Goal: Task Accomplishment & Management: Complete application form

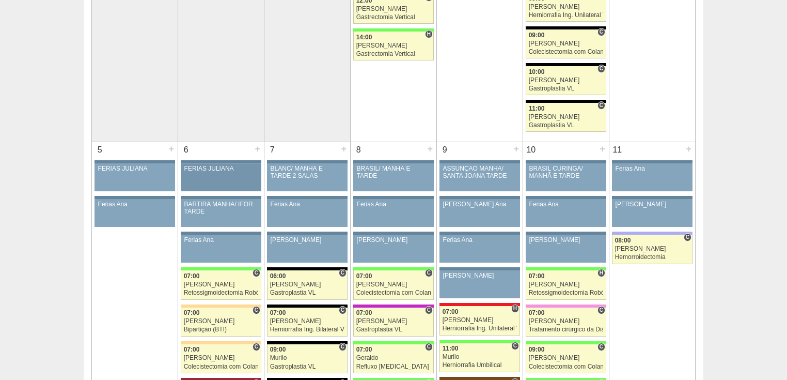
scroll to position [413, 0]
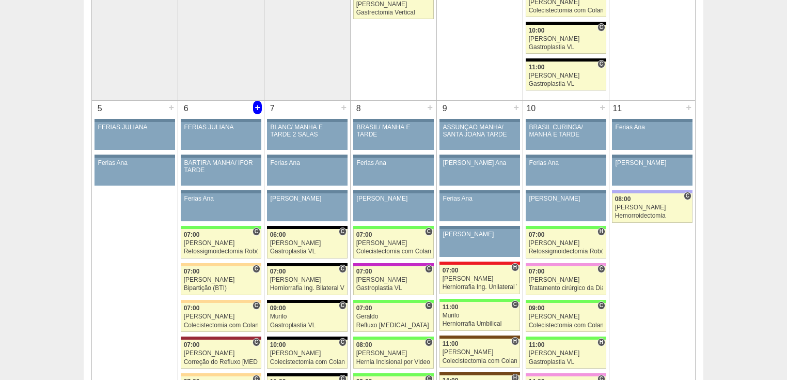
click at [254, 103] on div "+" at bounding box center [257, 107] width 9 height 13
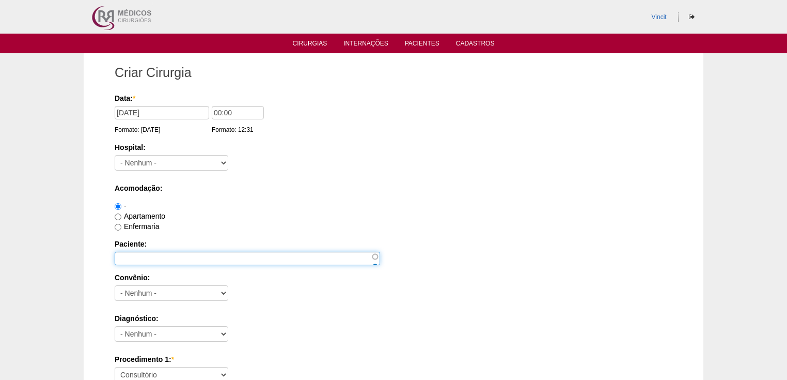
click at [147, 257] on input "Paciente:" at bounding box center [247, 258] width 265 height 13
paste input "[PERSON_NAME] DE [PERSON_NAME]"
type input "[PERSON_NAME] DE [PERSON_NAME]"
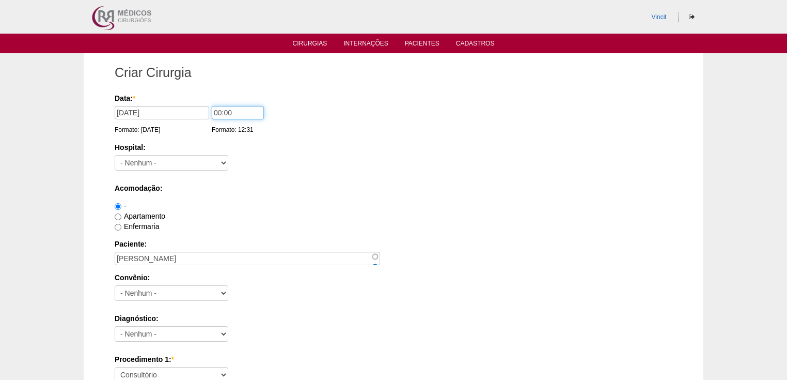
click at [220, 112] on input "00:00" at bounding box center [238, 112] width 52 height 13
type input "07:00"
click at [192, 160] on select "- Nenhum - 9 de Julho Albert Einstein Alvorada América Assunção Bartira Benefic…" at bounding box center [172, 162] width 114 height 15
select select "30"
click at [115, 155] on select "- Nenhum - 9 de Julho Albert Einstein Alvorada América Assunção Bartira Benefic…" at bounding box center [172, 162] width 114 height 15
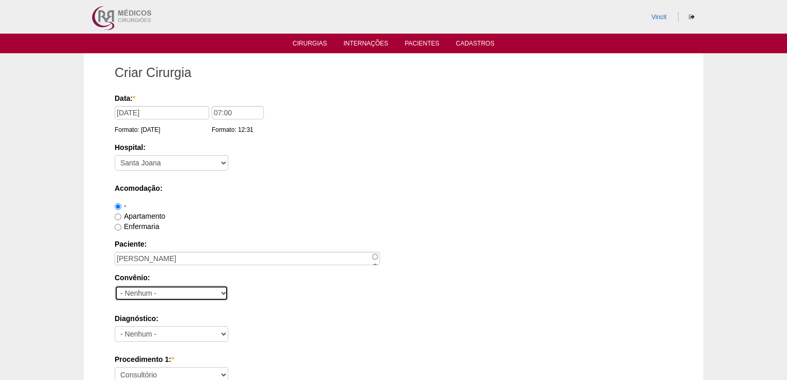
click at [132, 291] on select "- Nenhum - Abet Afresp Allianz Amil Blue Life Caasp Cabesp Caixa de Pensões Car…" at bounding box center [172, 292] width 114 height 15
select select "4048"
click at [115, 285] on select "- Nenhum - Abet Afresp Allianz Amil Blue Life Caasp Cabesp Caixa de Pensões Car…" at bounding box center [172, 292] width 114 height 15
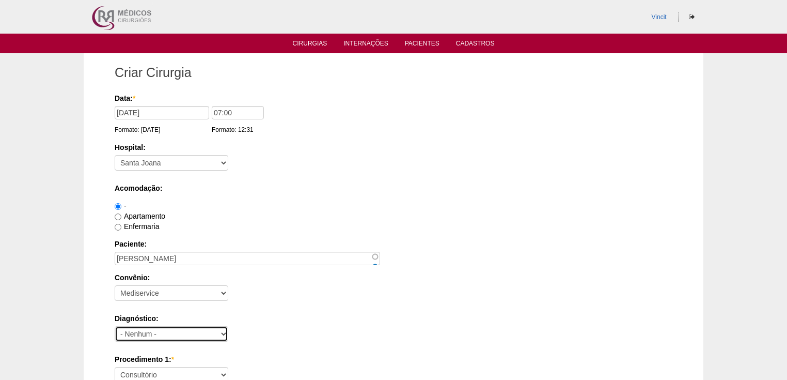
click at [139, 336] on select "- Nenhum - Abdome Agudo Abscesso Hepático Abscesso Perianal Abscesso Peritoneal…" at bounding box center [172, 333] width 114 height 15
select select "3897"
click at [115, 326] on select "- Nenhum - Abdome Agudo Abscesso Hepático Abscesso Perianal Abscesso Peritoneal…" at bounding box center [172, 333] width 114 height 15
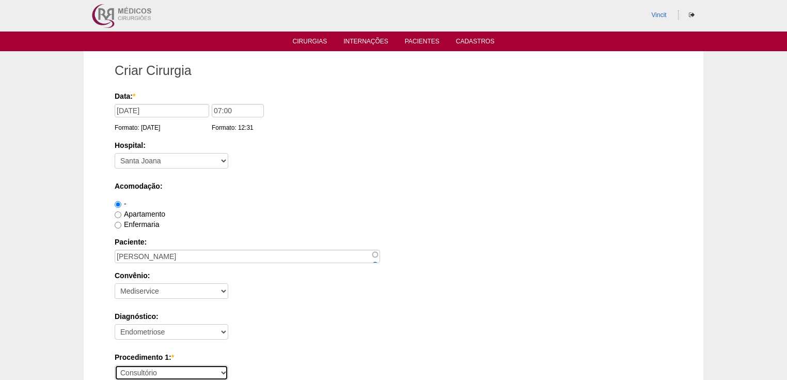
click at [132, 373] on select "Consultório Abscesso Hepático - Drenagem Abscesso perianal Amputação Abdômino P…" at bounding box center [172, 372] width 114 height 15
select select "4016"
click at [115, 365] on select "Consultório Abscesso Hepático - Drenagem Abscesso perianal Amputação Abdômino P…" at bounding box center [172, 372] width 114 height 15
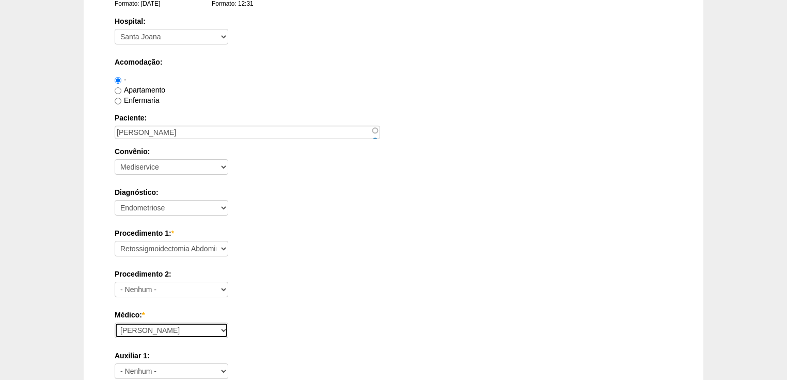
click at [128, 331] on select "Ana Paula Bruno Felipe Rossi Geraldo Igor Benevides Isabella Juliana Luiz Guilh…" at bounding box center [172, 329] width 114 height 15
select select "47"
click at [115, 322] on select "Ana Paula Bruno Felipe Rossi Geraldo Igor Benevides Isabella Juliana Luiz Guilh…" at bounding box center [172, 329] width 114 height 15
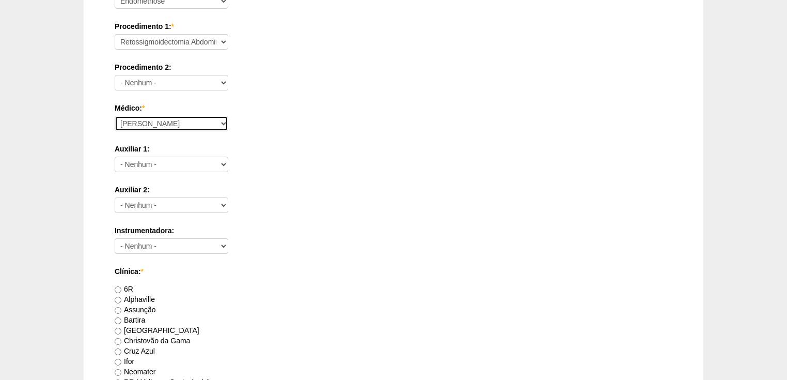
scroll to position [457, 0]
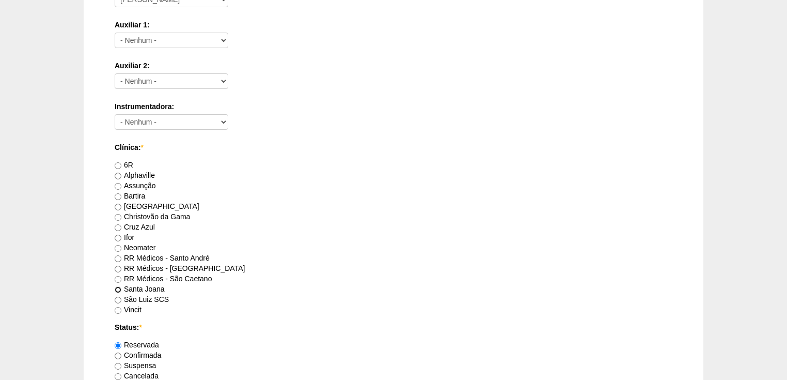
click at [120, 287] on input "Santa Joana" at bounding box center [118, 289] width 7 height 7
radio input "true"
click at [118, 353] on input "Confirmada" at bounding box center [118, 355] width 7 height 7
radio input "true"
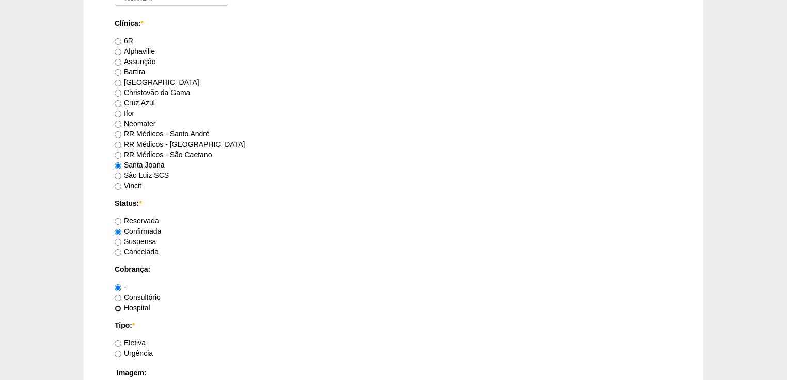
click at [119, 307] on input "Hospital" at bounding box center [118, 308] width 7 height 7
radio input "true"
click at [120, 340] on input "Eletiva" at bounding box center [118, 343] width 7 height 7
radio input "true"
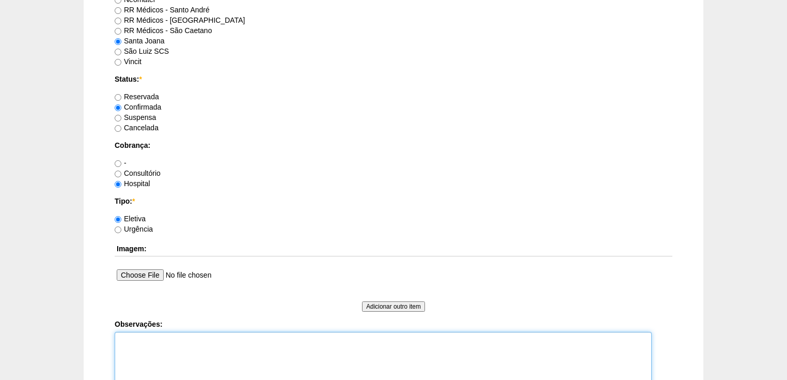
click at [127, 339] on textarea "Observações:" at bounding box center [383, 360] width 537 height 57
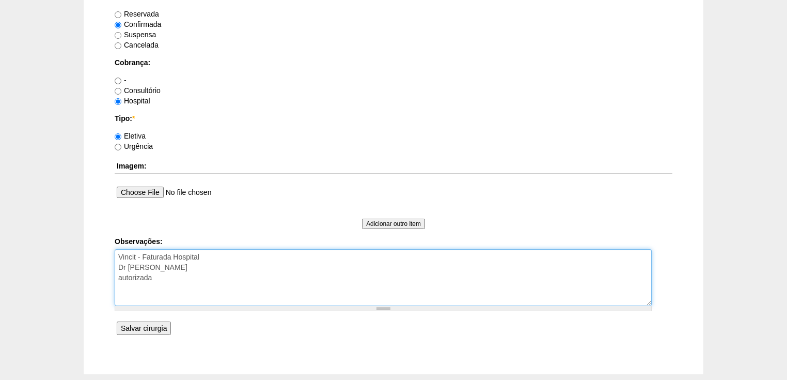
type textarea "Vincit - Faturada Hospital Dr Andre - Sego - Faturada autorizada"
click at [155, 326] on input "Salvar cirurgia" at bounding box center [144, 327] width 54 height 13
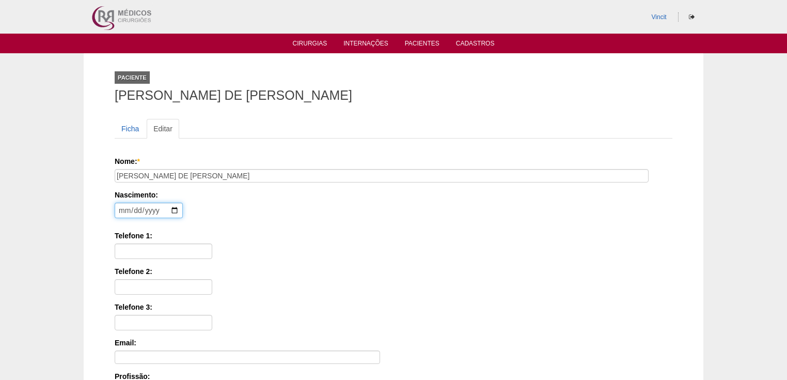
click at [123, 207] on input "date" at bounding box center [149, 209] width 68 height 15
type input "[DATE]"
click at [135, 253] on input "Telefone 1:" at bounding box center [164, 250] width 98 height 15
paste input "(11) 97952-9546"
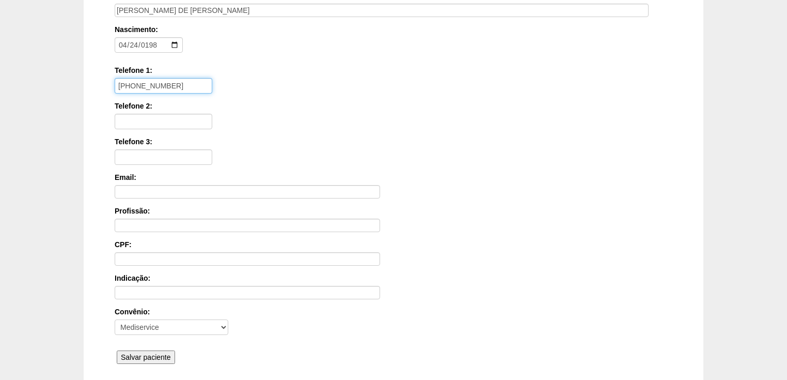
scroll to position [248, 0]
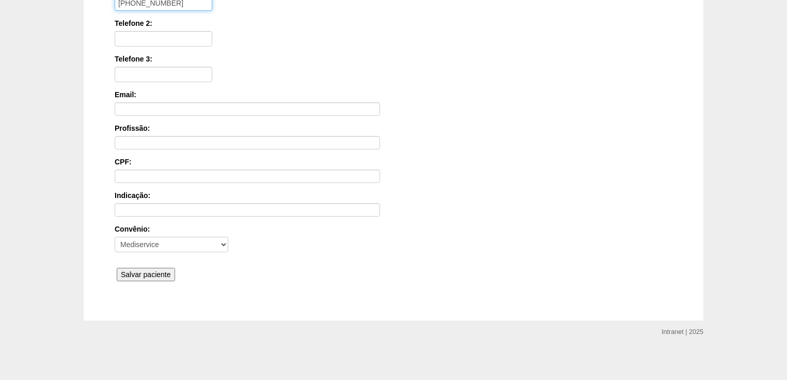
type input "(11) 97952-9546"
click at [136, 272] on input "Salvar paciente" at bounding box center [146, 274] width 58 height 13
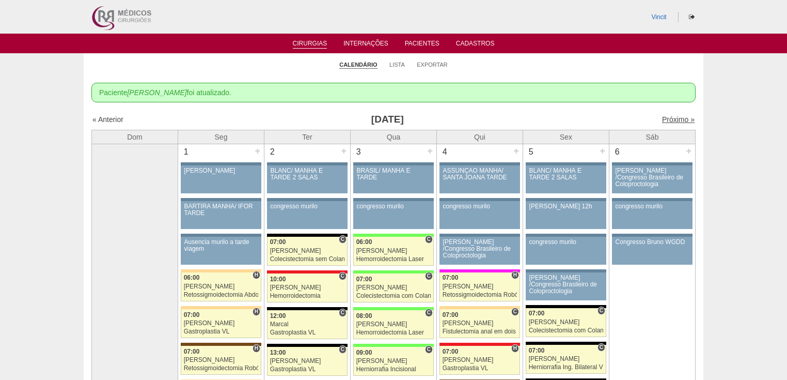
click at [662, 117] on link "Próximo »" at bounding box center [678, 119] width 33 height 8
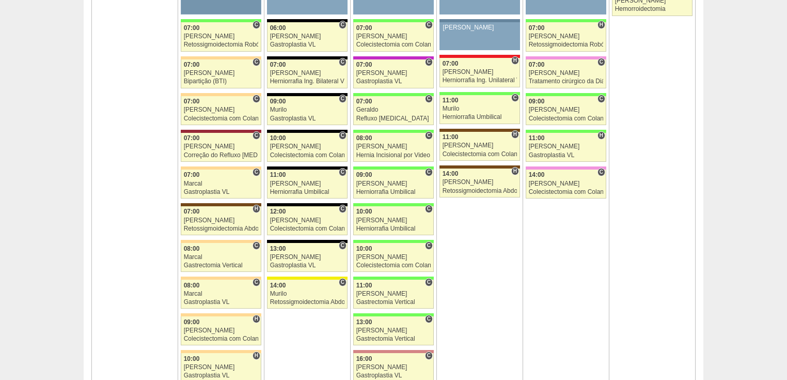
scroll to position [496, 0]
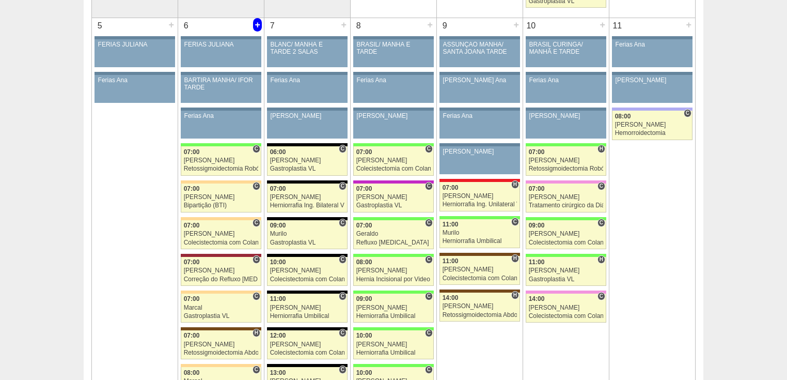
click at [256, 21] on div "+" at bounding box center [257, 24] width 9 height 13
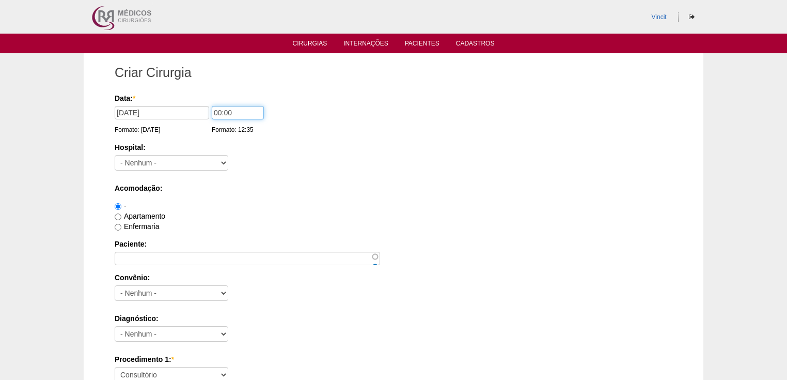
click at [221, 113] on input "00:00" at bounding box center [238, 112] width 52 height 13
type input "14:00"
click at [200, 157] on select "- Nenhum - 9 de Julho Albert Einstein Alvorada América Assunção Bartira Benefic…" at bounding box center [172, 162] width 114 height 15
select select "30"
click at [115, 155] on select "- Nenhum - 9 de Julho Albert Einstein Alvorada América Assunção Bartira Benefic…" at bounding box center [172, 162] width 114 height 15
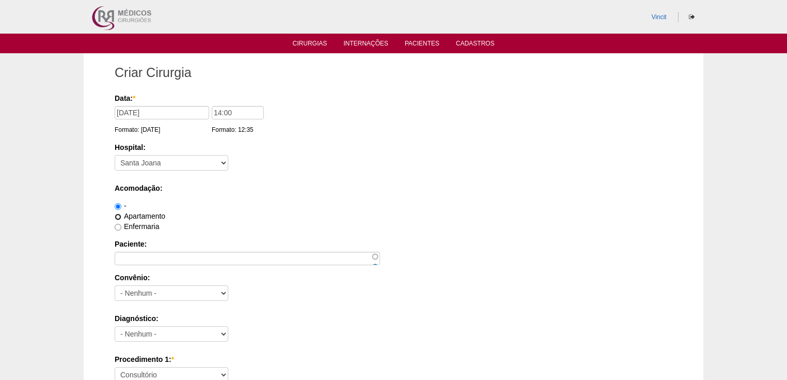
click at [116, 215] on input "Apartamento" at bounding box center [118, 216] width 7 height 7
radio input "true"
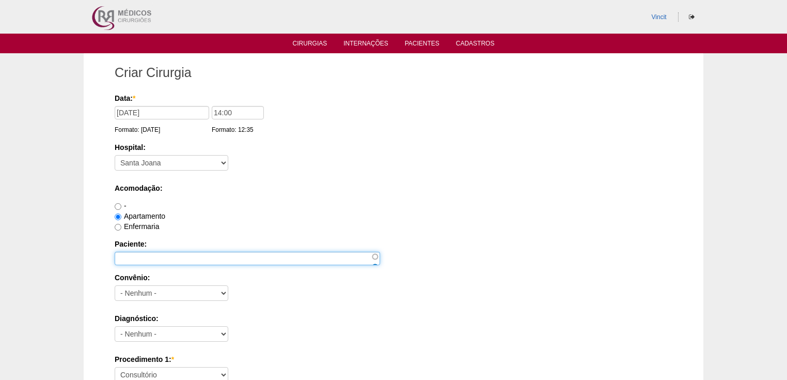
click at [134, 253] on input "Paciente:" at bounding box center [247, 258] width 265 height 13
paste input "KELY CRISTINA BATISTA"
type input "KELY CRISTINA BATISTA"
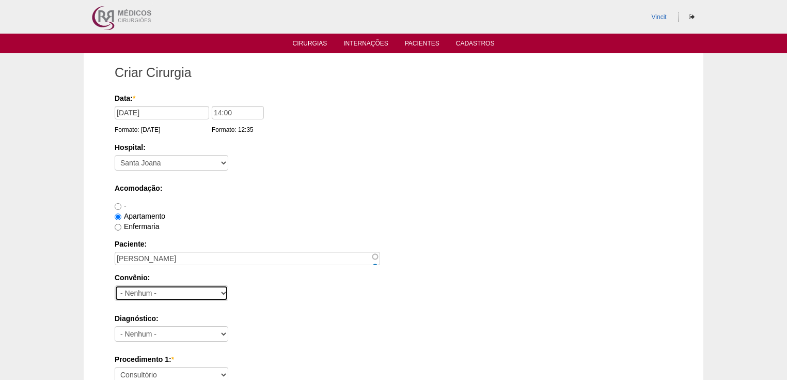
click at [143, 292] on select "- Nenhum - Abet Afresp Allianz Amil Blue Life Caasp Cabesp Caixa de Pensões Car…" at bounding box center [172, 292] width 114 height 15
select select "25"
click at [115, 285] on select "- Nenhum - Abet Afresp Allianz Amil Blue Life Caasp Cabesp Caixa de Pensões Car…" at bounding box center [172, 292] width 114 height 15
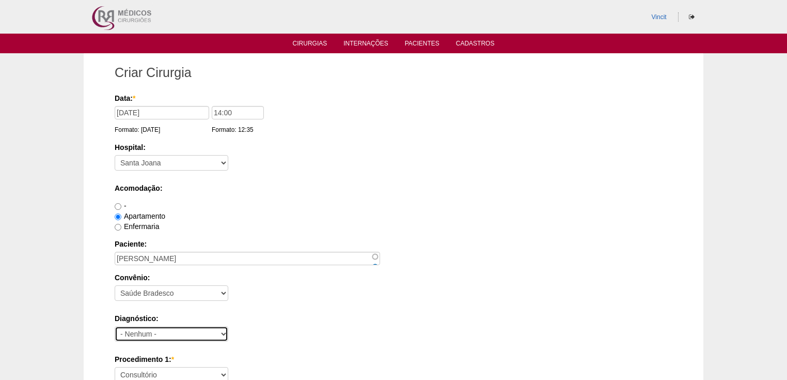
click at [147, 329] on select "- Nenhum - Abdome Agudo Abscesso Hepático Abscesso Perianal Abscesso Peritoneal…" at bounding box center [172, 333] width 114 height 15
select select "3897"
click at [115, 326] on select "- Nenhum - Abdome Agudo Abscesso Hepático Abscesso Perianal Abscesso Peritoneal…" at bounding box center [172, 333] width 114 height 15
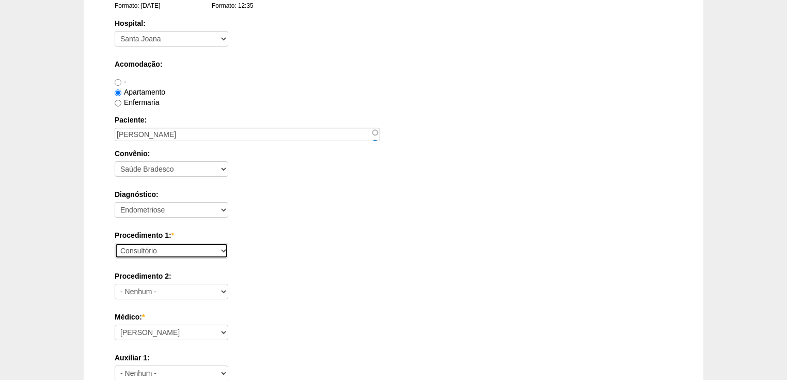
click at [129, 250] on select "Consultório Abscesso Hepático - Drenagem Abscesso perianal Amputação Abdômino P…" at bounding box center [172, 250] width 114 height 15
select select "4016"
click at [115, 243] on select "Consultório Abscesso Hepático - Drenagem Abscesso perianal Amputação Abdômino P…" at bounding box center [172, 250] width 114 height 15
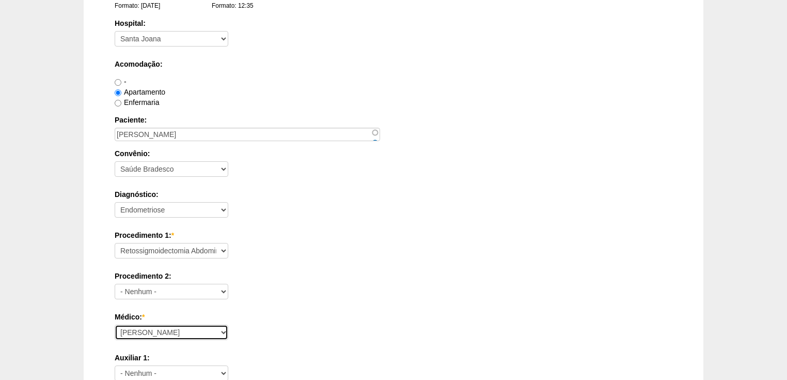
click at [141, 328] on select "Ana Paula Bruno Felipe Rossi Geraldo Igor Benevides Isabella Juliana Luiz Guilh…" at bounding box center [172, 331] width 114 height 15
select select "47"
click at [115, 324] on select "Ana Paula Bruno Felipe Rossi Geraldo Igor Benevides Isabella Juliana Luiz Guilh…" at bounding box center [172, 331] width 114 height 15
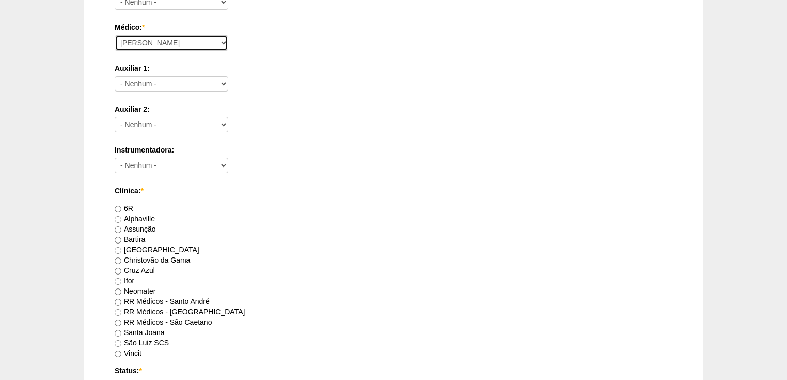
scroll to position [454, 0]
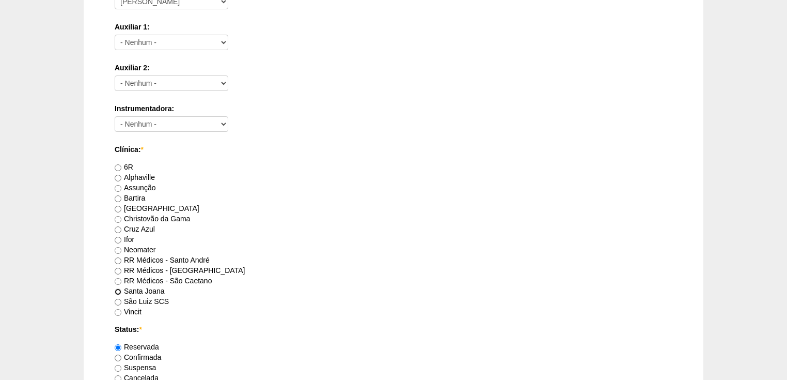
click at [119, 291] on input "Santa Joana" at bounding box center [118, 291] width 7 height 7
radio input "true"
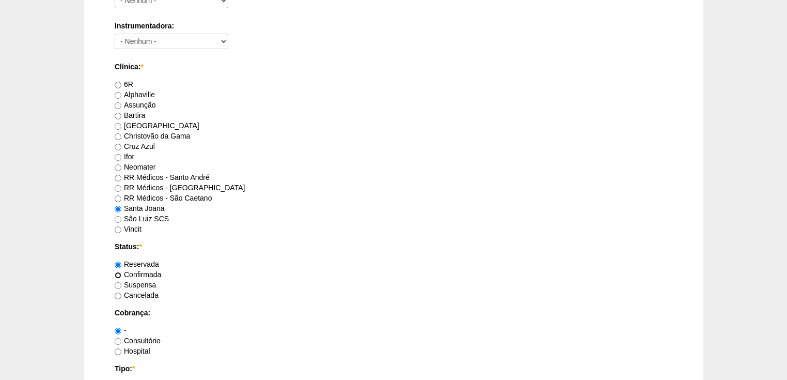
click at [117, 272] on input "Confirmada" at bounding box center [118, 275] width 7 height 7
radio input "true"
click at [117, 341] on input "Consultório" at bounding box center [118, 341] width 7 height 7
radio input "true"
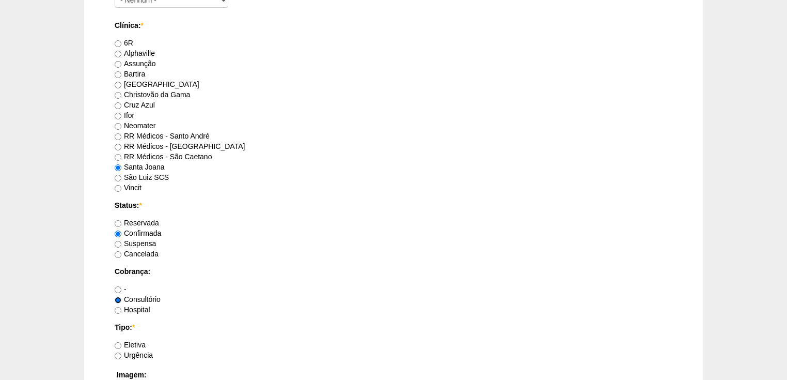
scroll to position [661, 0]
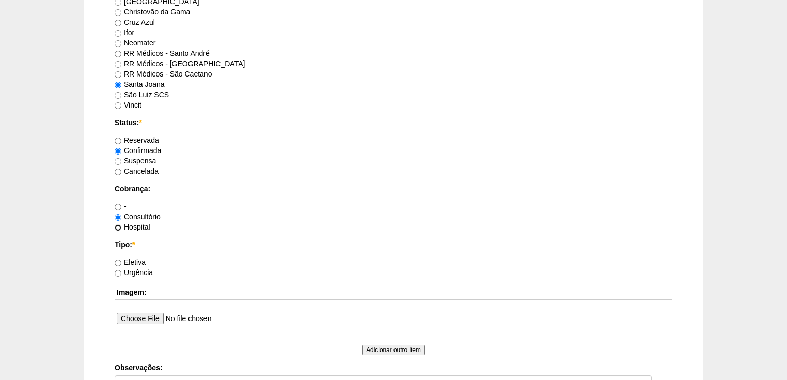
click at [117, 227] on input "Hospital" at bounding box center [118, 227] width 7 height 7
radio input "true"
click at [119, 262] on input "Eletiva" at bounding box center [118, 262] width 7 height 7
radio input "true"
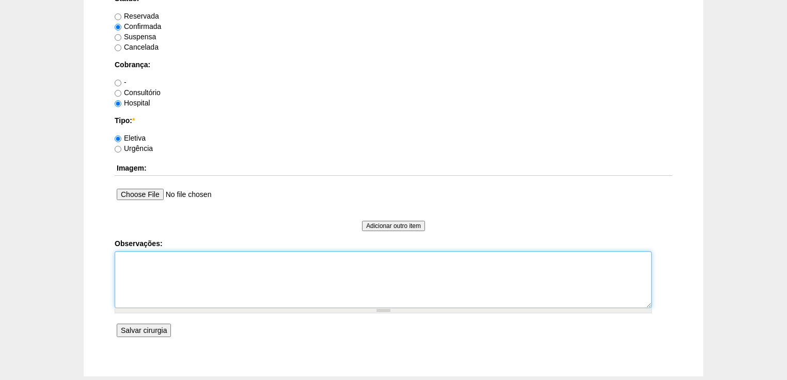
click at [131, 265] on textarea "Observações:" at bounding box center [383, 279] width 537 height 57
click at [121, 277] on textarea "Vincit - Faturada Hospital Dr Andre - Sego - Faturada funcionaria do Hospital -…" at bounding box center [383, 279] width 537 height 57
click at [128, 285] on textarea "Vincit - Faturada Hospital Dr Andre - Sego - Faturada Funcionaria do Hospital -…" at bounding box center [383, 279] width 537 height 57
type textarea "Vincit - Faturada Hospital Dr Andre - Sego - Faturada Funcionaria do Hospital -…"
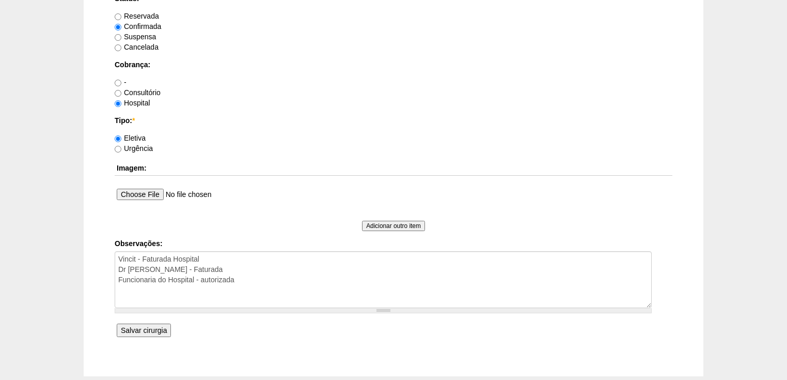
click at [136, 331] on input "Salvar cirurgia" at bounding box center [144, 329] width 54 height 13
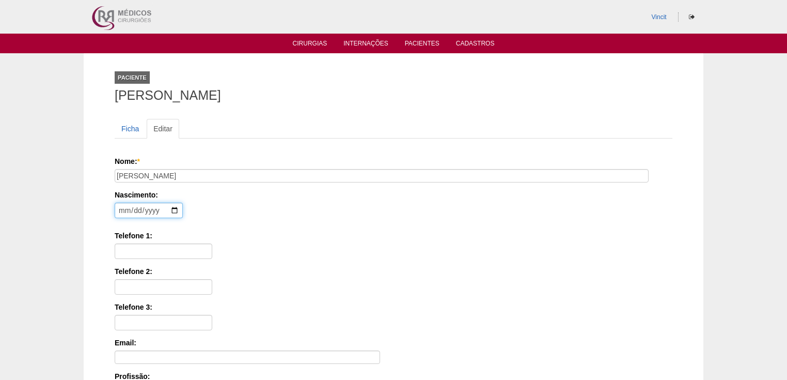
click at [124, 210] on input "date" at bounding box center [149, 209] width 68 height 15
type input "1979-01-04"
click at [127, 244] on input "Telefone 1:" at bounding box center [164, 250] width 98 height 15
paste input "(11) 99374-2482"
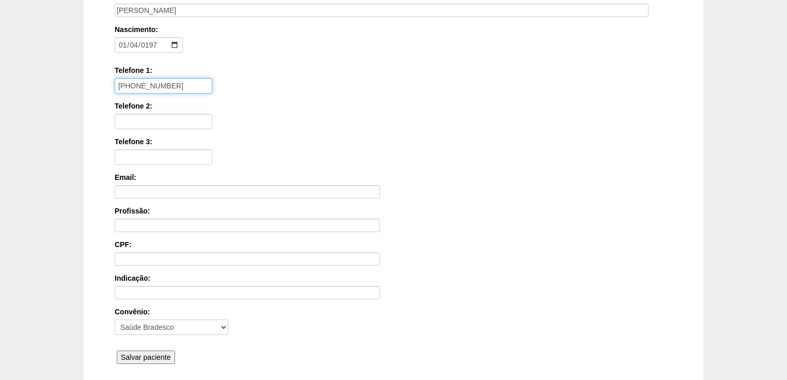
scroll to position [248, 0]
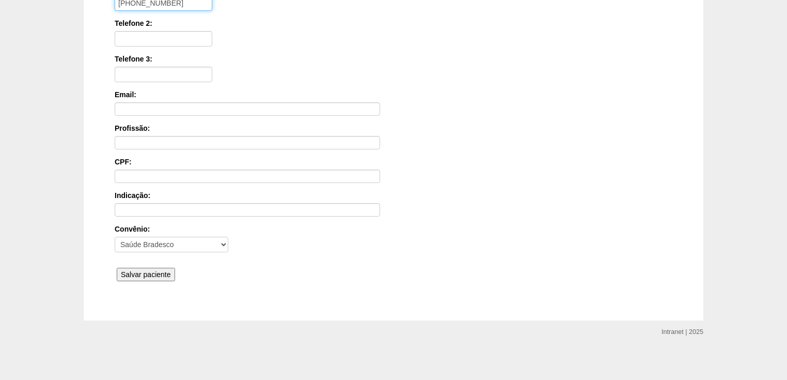
type input "(11) 99374-2482"
click at [135, 271] on input "Salvar paciente" at bounding box center [146, 274] width 58 height 13
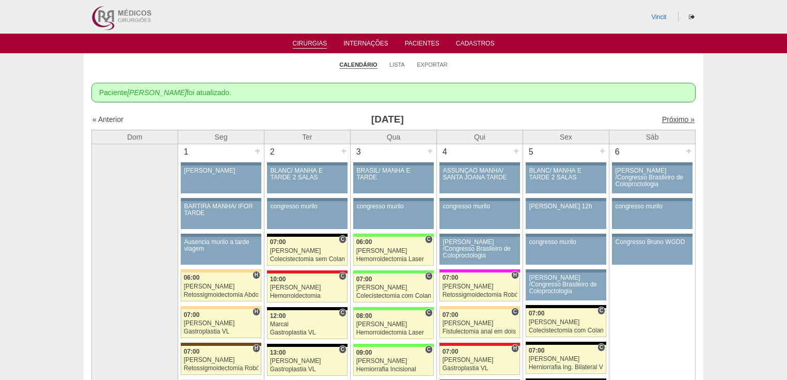
click at [662, 117] on link "Próximo »" at bounding box center [678, 119] width 33 height 8
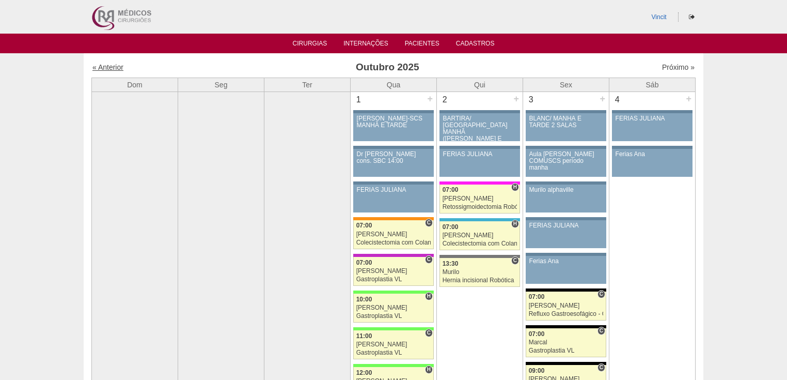
click at [117, 69] on link "« Anterior" at bounding box center [107, 67] width 31 height 8
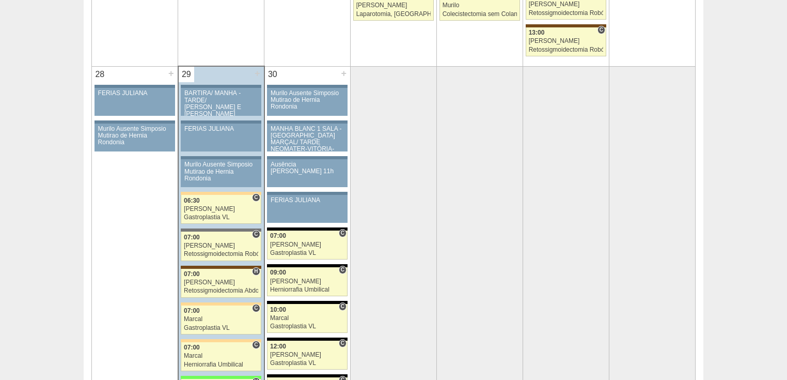
scroll to position [2025, 0]
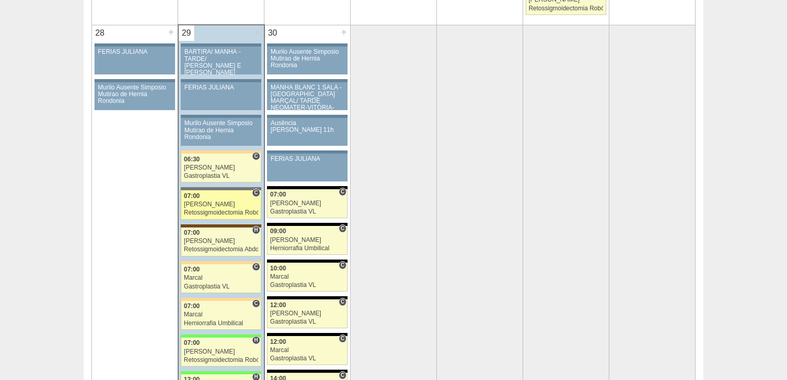
click at [205, 209] on div "Retossigmoidectomia Robótica" at bounding box center [221, 212] width 74 height 7
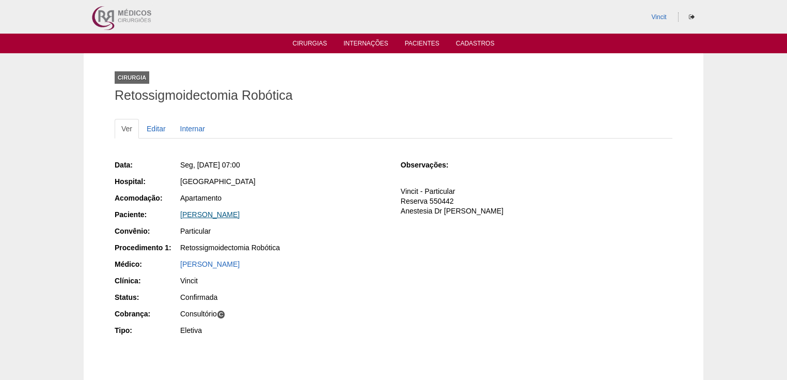
click at [206, 214] on link "[PERSON_NAME]" at bounding box center [209, 214] width 59 height 8
click at [299, 42] on link "Cirurgias" at bounding box center [310, 44] width 35 height 9
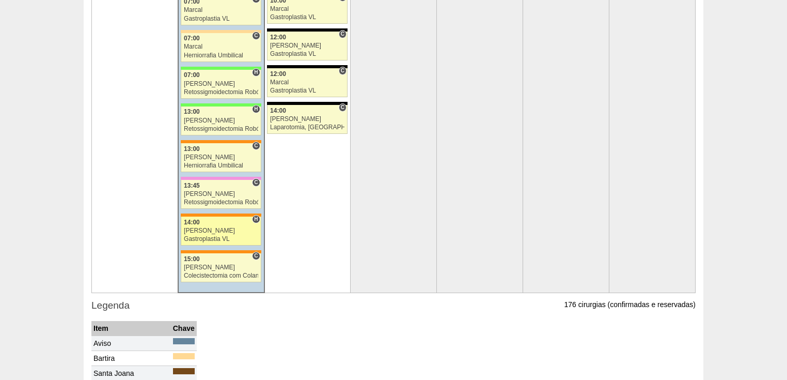
scroll to position [2231, 0]
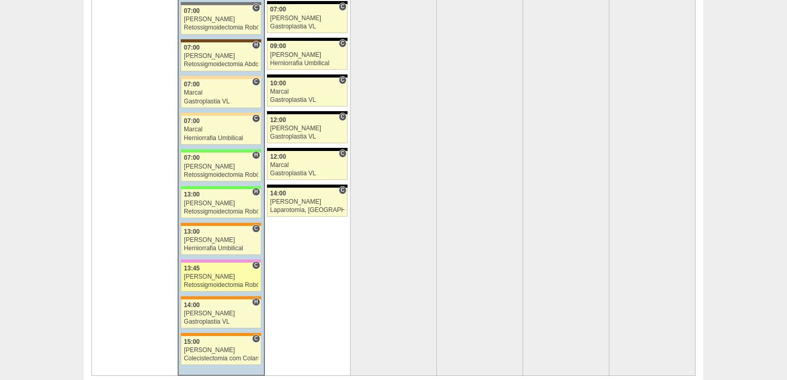
click at [207, 281] on div "Retossigmoidectomia Robótica" at bounding box center [221, 284] width 74 height 7
